Goal: Obtain resource: Download file/media

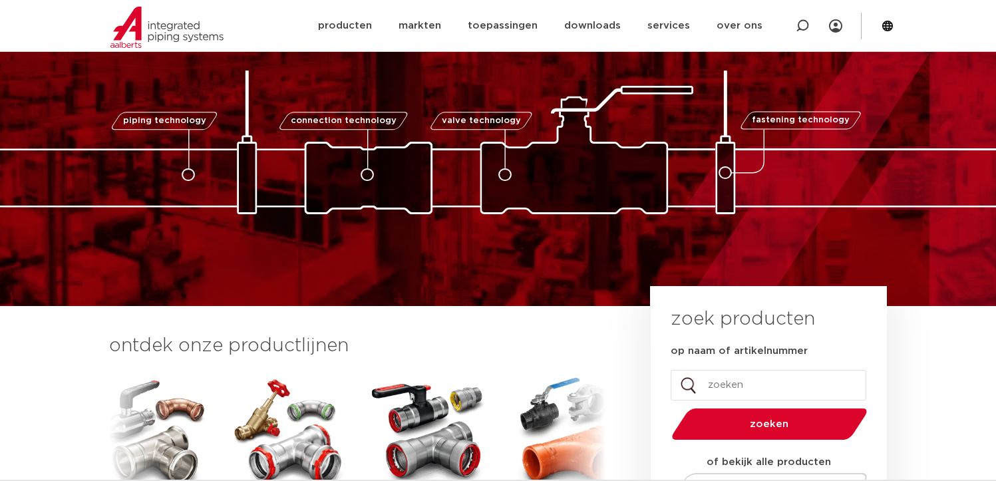
scroll to position [266, 0]
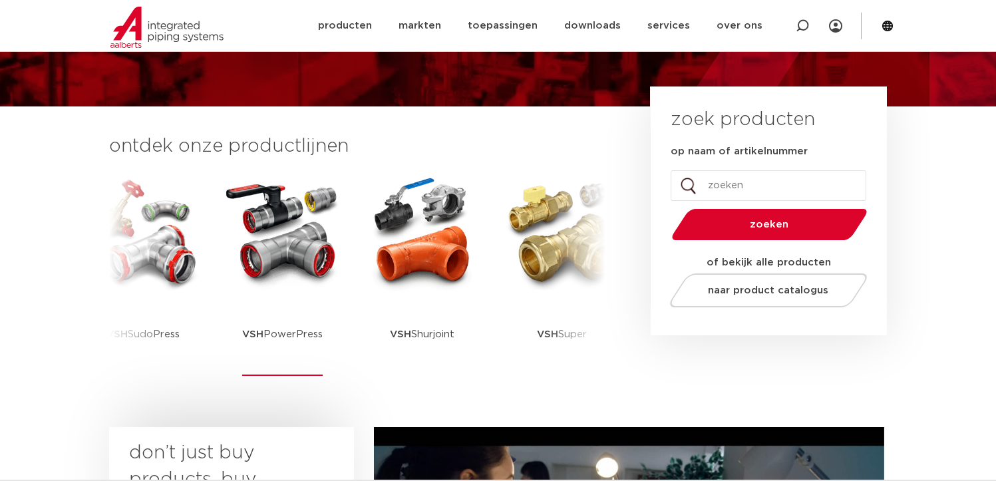
click at [296, 334] on p "VSH PowerPress" at bounding box center [282, 334] width 81 height 83
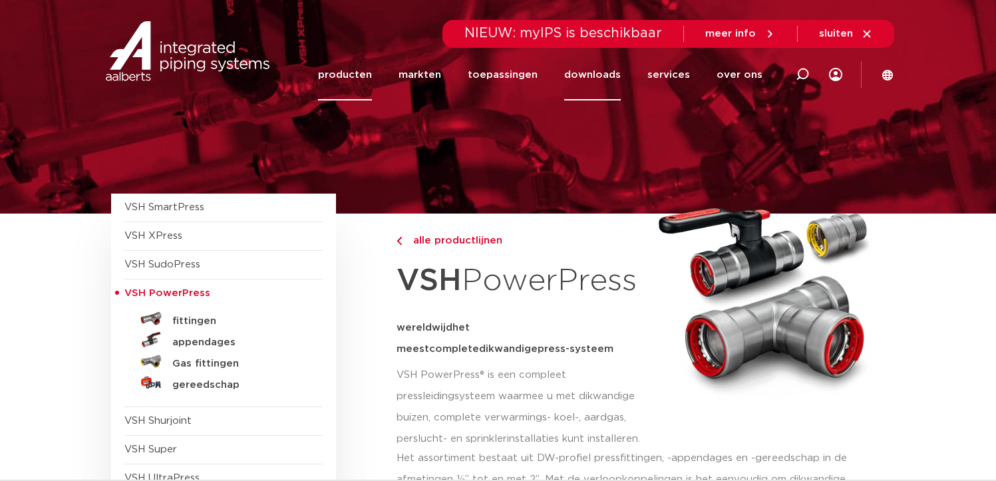
click at [607, 76] on link "downloads" at bounding box center [592, 74] width 57 height 51
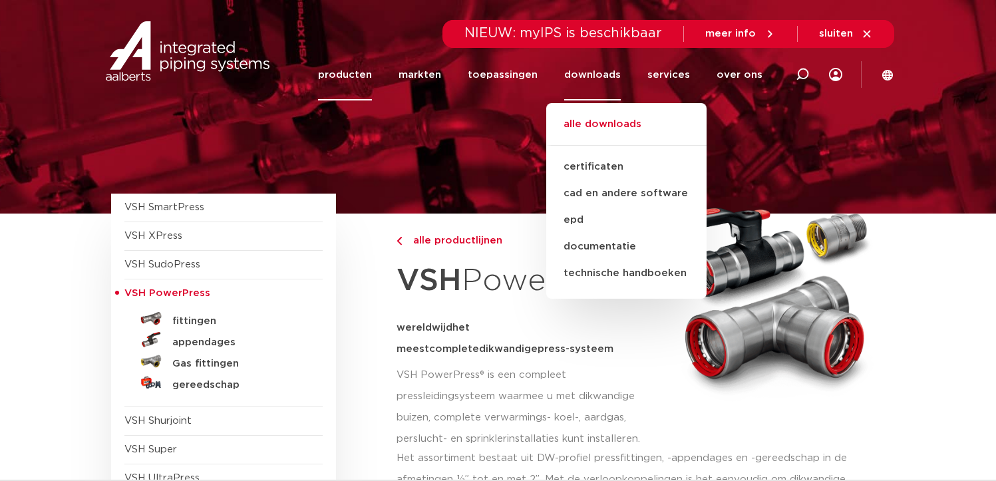
click at [612, 128] on link "alle downloads" at bounding box center [626, 130] width 160 height 29
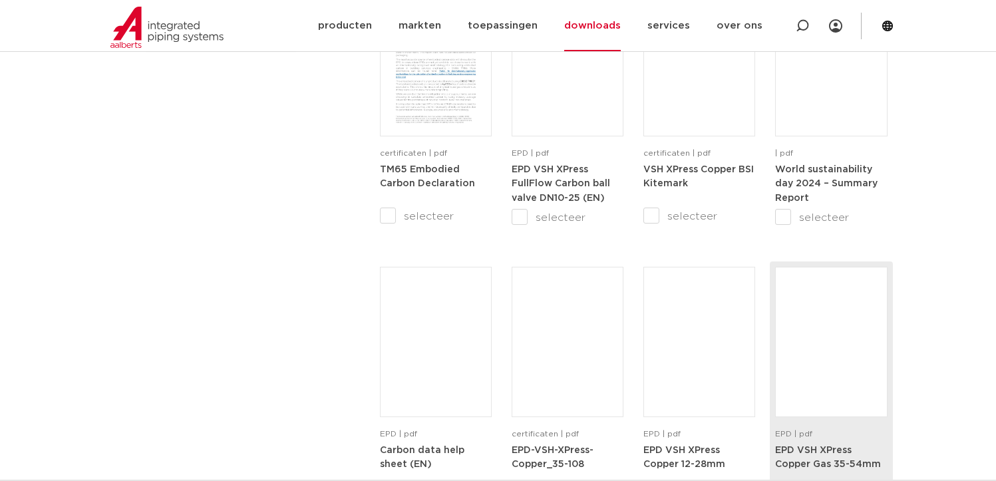
scroll to position [932, 0]
